Goal: Browse casually

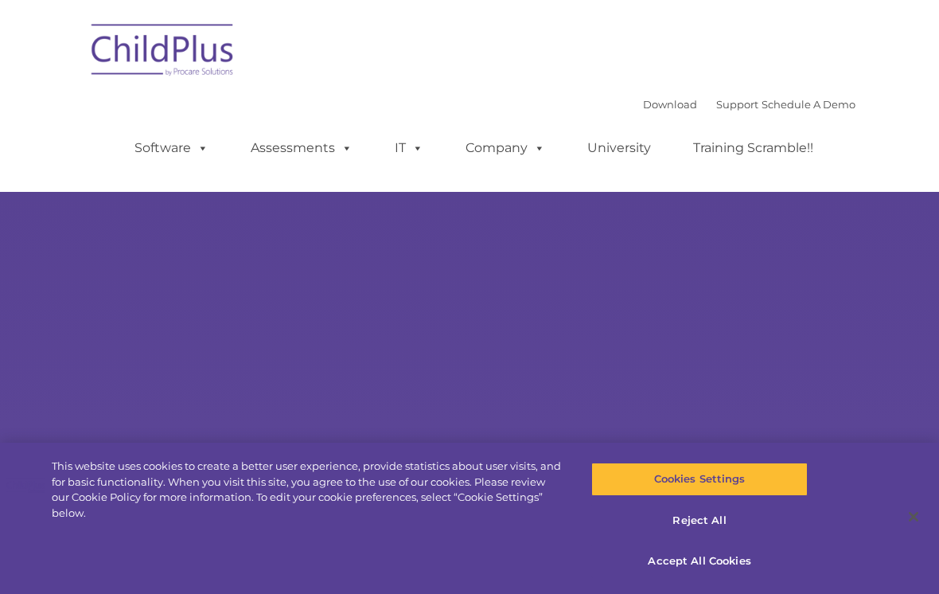
select select "MEDIUM"
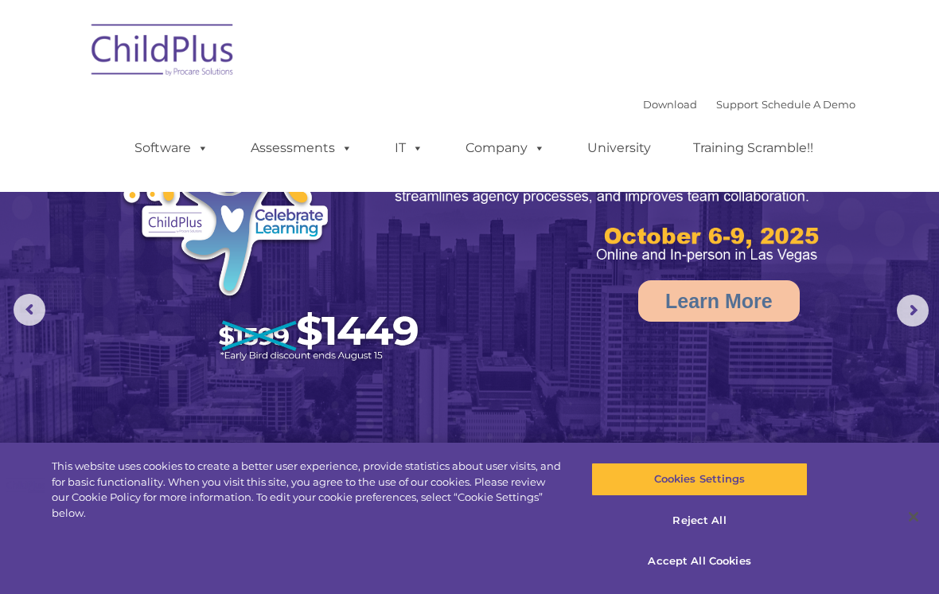
click at [196, 64] on img at bounding box center [163, 53] width 159 height 80
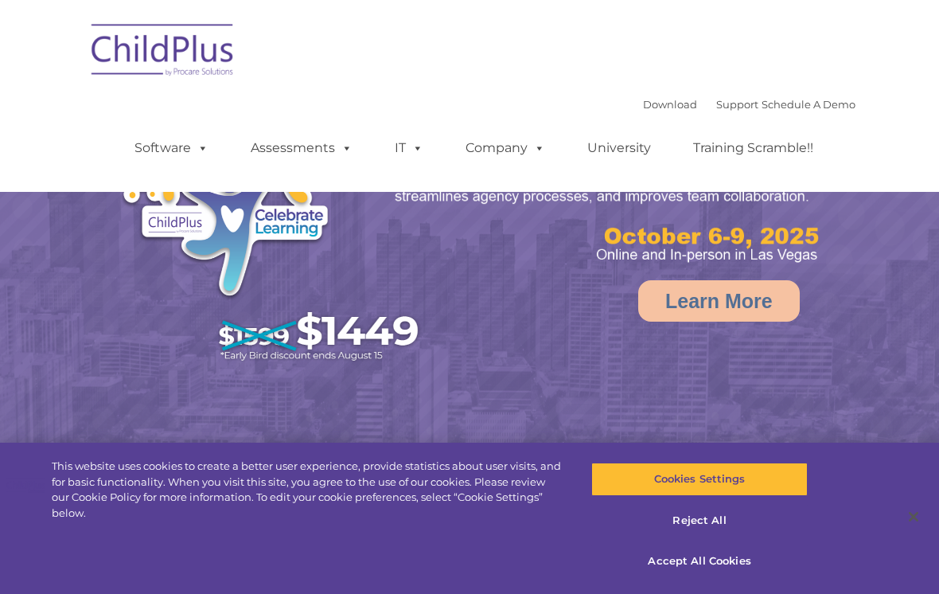
select select "MEDIUM"
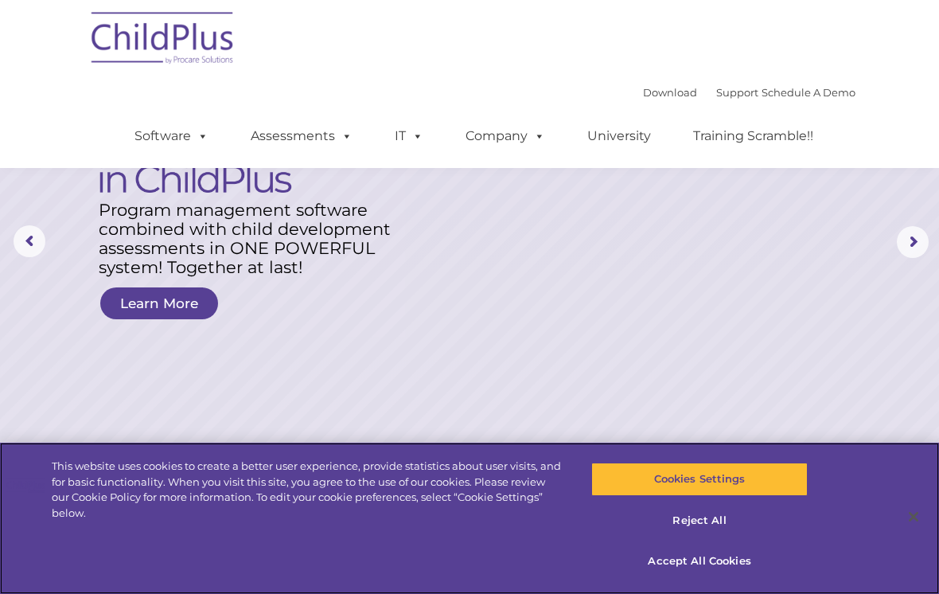
click at [695, 578] on button "Accept All Cookies" at bounding box center [699, 560] width 216 height 33
